Goal: Transaction & Acquisition: Download file/media

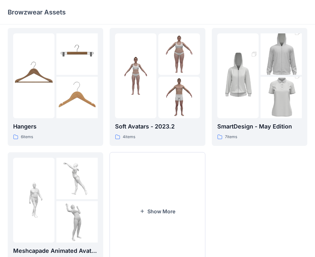
scroll to position [160, 0]
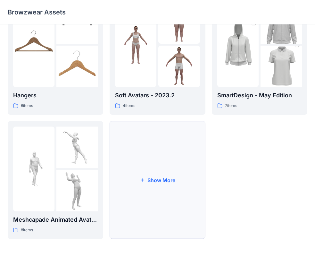
click at [166, 174] on button "Show More" at bounding box center [158, 180] width 96 height 118
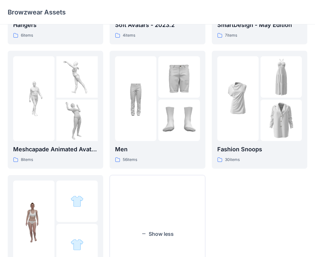
scroll to position [187, 0]
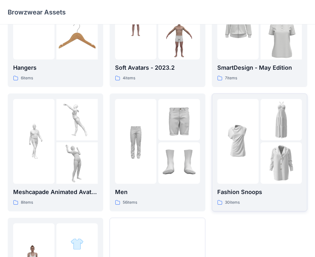
click at [257, 152] on img at bounding box center [238, 140] width 41 height 41
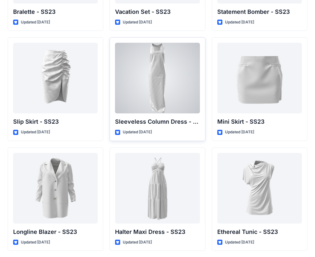
scroll to position [876, 0]
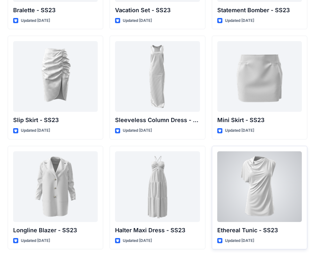
click at [280, 205] on div at bounding box center [260, 186] width 85 height 71
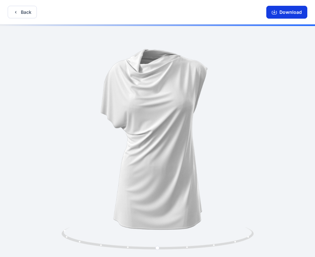
click at [299, 12] on button "Download" at bounding box center [287, 12] width 41 height 13
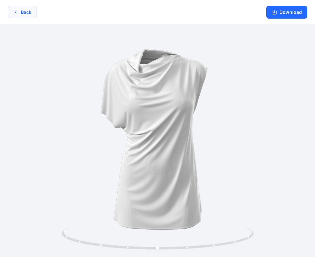
click at [24, 14] on button "Back" at bounding box center [22, 12] width 29 height 13
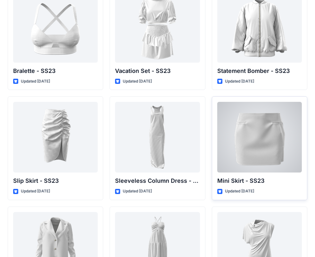
scroll to position [748, 0]
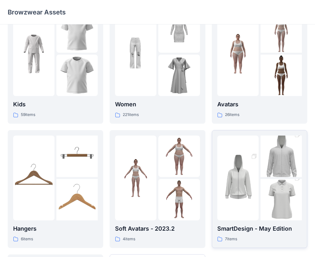
scroll to position [160, 0]
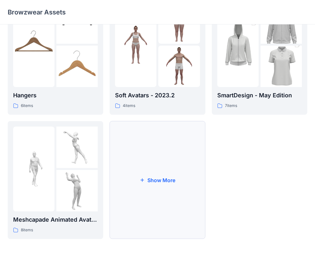
click at [116, 208] on button "Show More" at bounding box center [158, 180] width 96 height 118
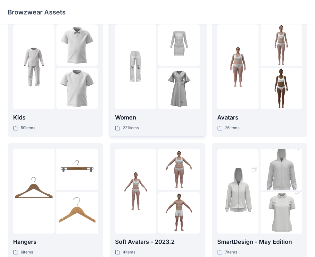
scroll to position [0, 0]
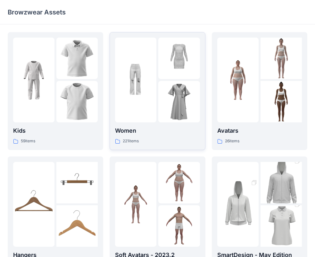
click at [178, 113] on img at bounding box center [179, 101] width 41 height 41
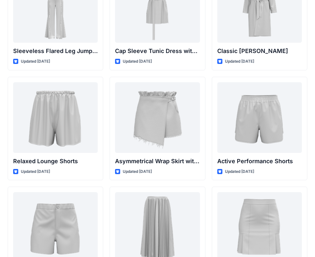
scroll to position [1493, 0]
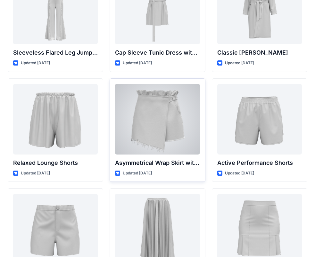
click at [188, 138] on div at bounding box center [157, 119] width 85 height 71
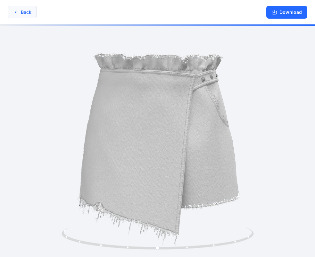
click at [31, 15] on button "Back" at bounding box center [22, 12] width 29 height 13
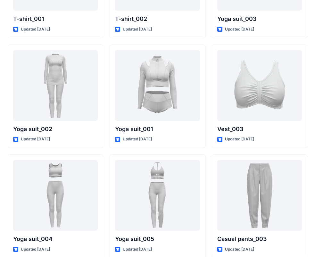
scroll to position [3547, 0]
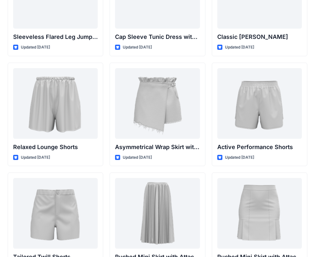
scroll to position [1429, 0]
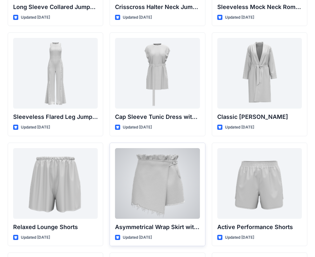
click at [176, 156] on div at bounding box center [157, 183] width 85 height 71
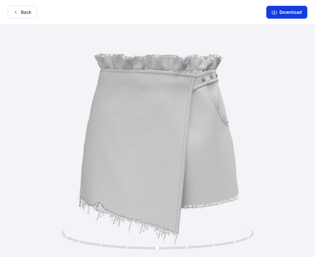
click at [283, 14] on button "Download" at bounding box center [287, 12] width 41 height 13
